Goal: Check status: Check status

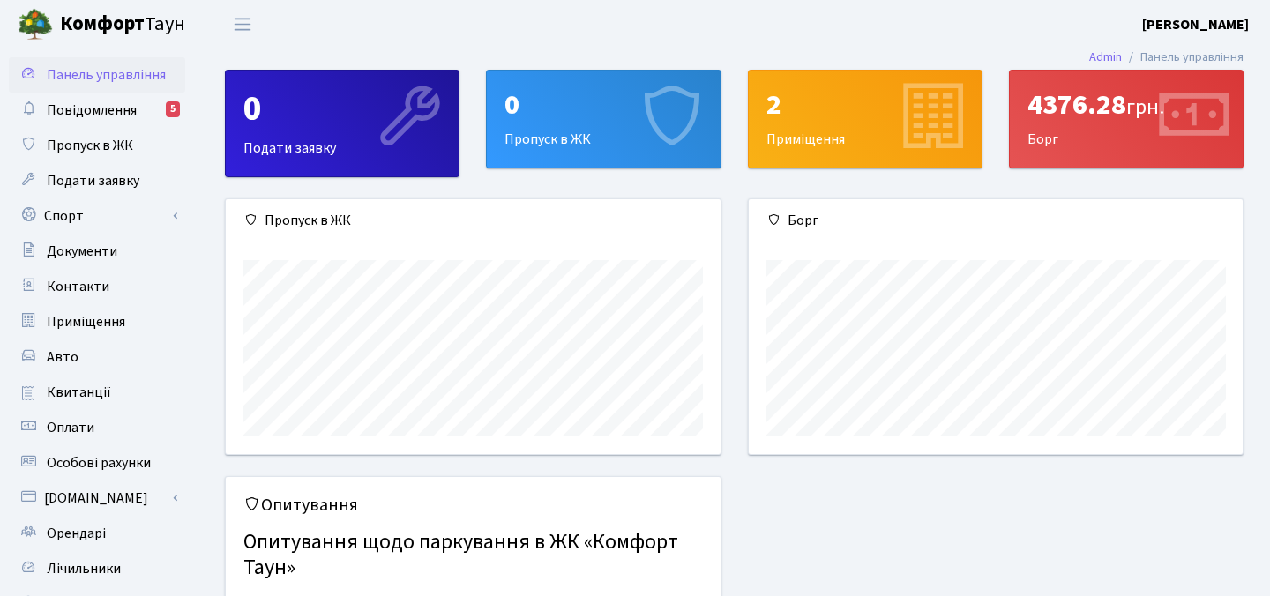
scroll to position [255, 494]
click at [1106, 111] on div "4376.28 грн." at bounding box center [1125, 105] width 197 height 34
click at [1060, 108] on div "4376.28 грн." at bounding box center [1125, 105] width 197 height 34
click at [93, 391] on span "Квитанції" at bounding box center [79, 392] width 64 height 19
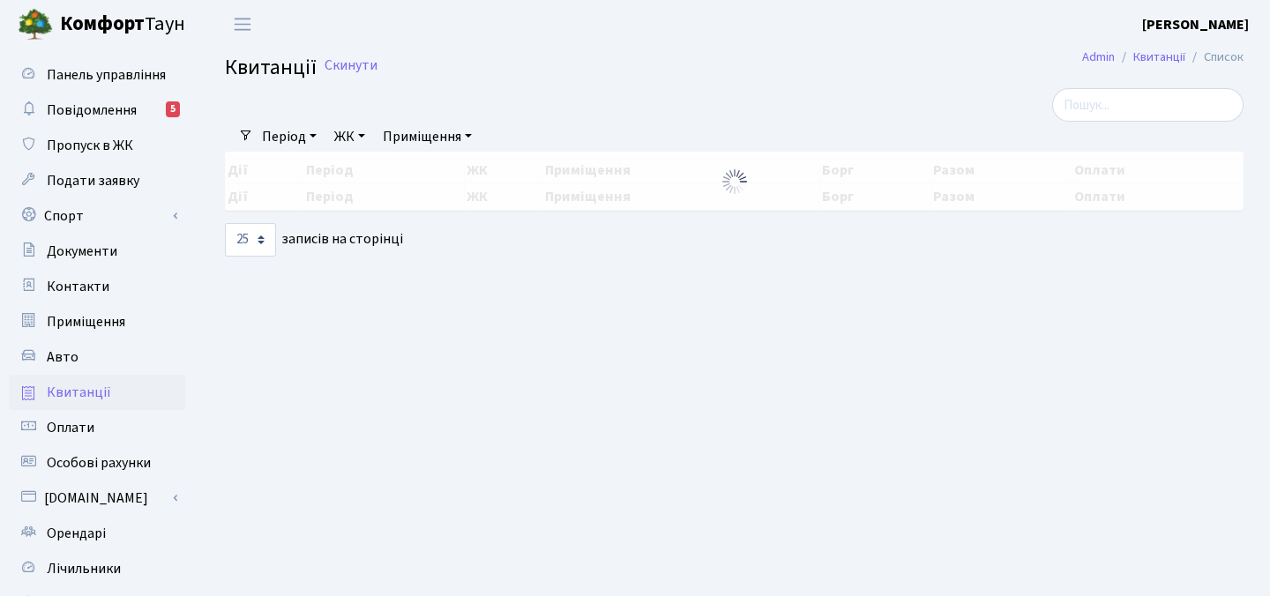
select select "25"
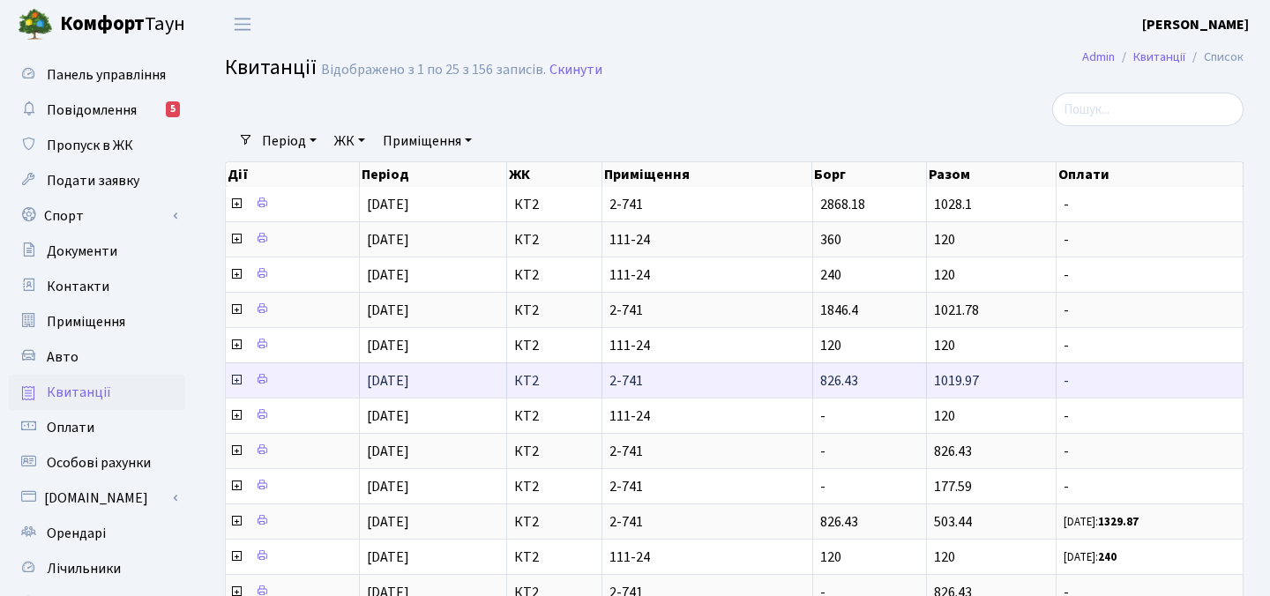
click at [235, 379] on icon at bounding box center [236, 380] width 14 height 14
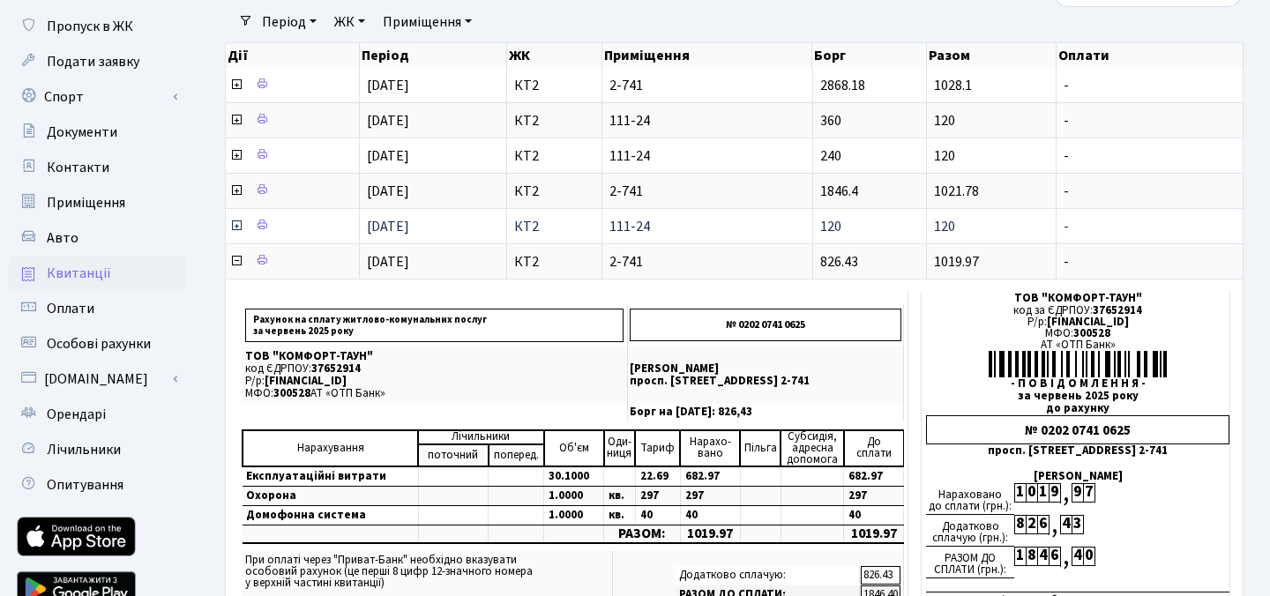
scroll to position [120, 0]
click at [235, 190] on icon at bounding box center [236, 190] width 14 height 14
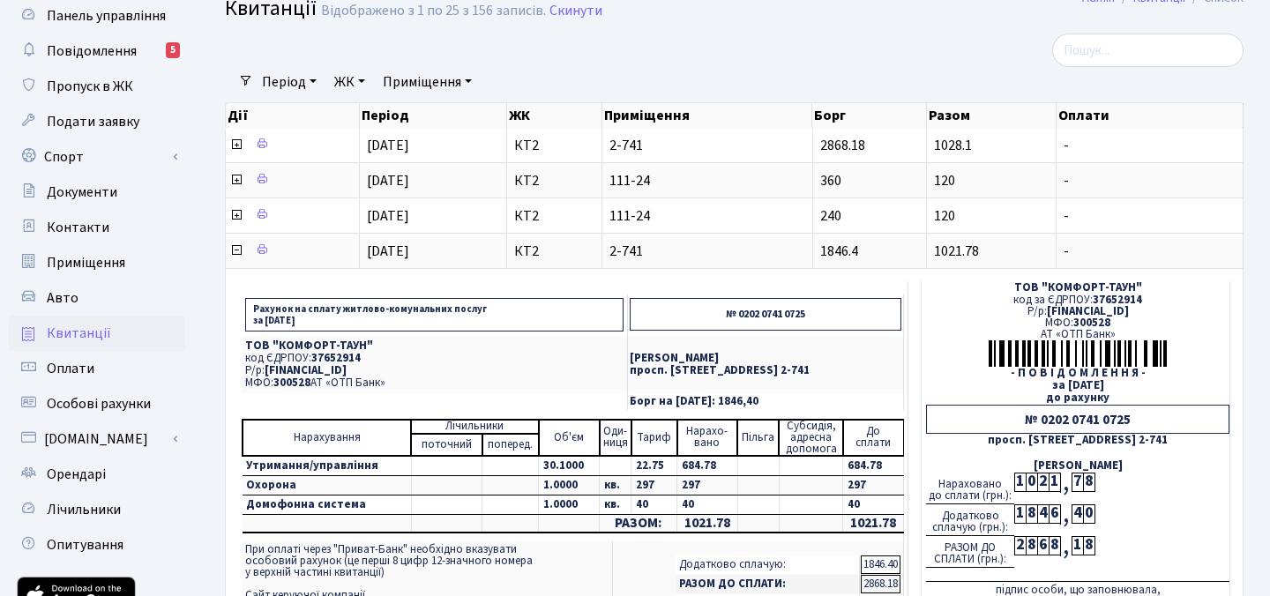
scroll to position [56, 0]
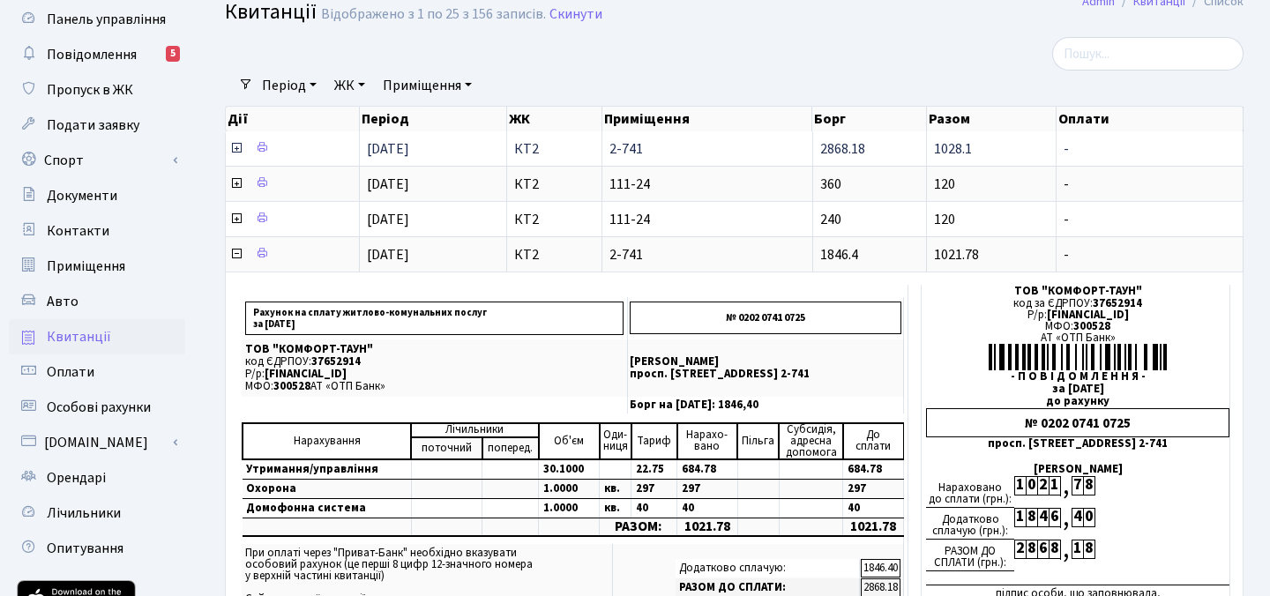
click at [233, 149] on icon at bounding box center [236, 148] width 14 height 14
